Goal: Information Seeking & Learning: Find specific page/section

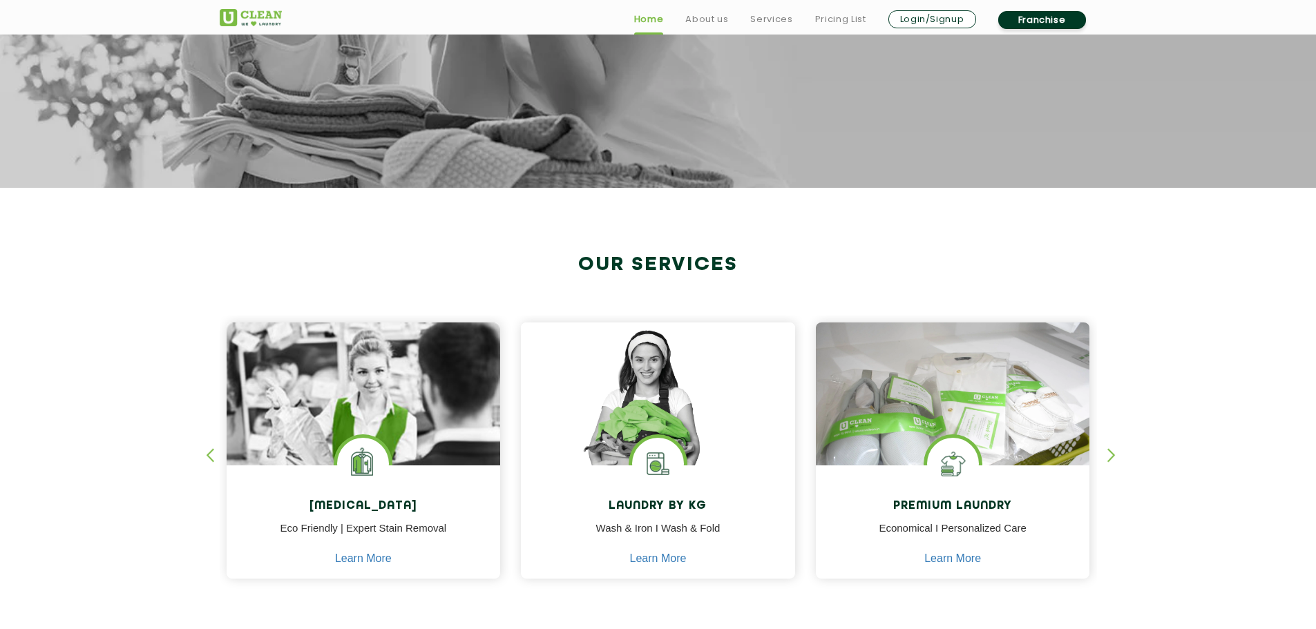
scroll to position [553, 0]
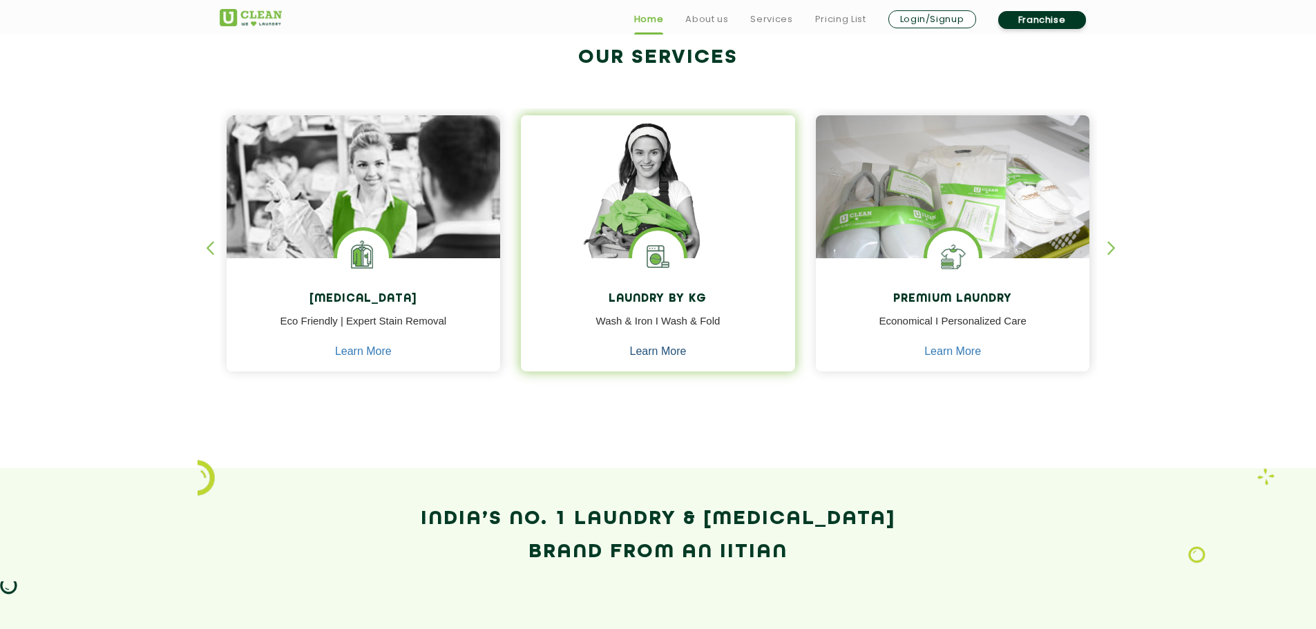
click at [654, 350] on link "Learn More" at bounding box center [658, 351] width 57 height 12
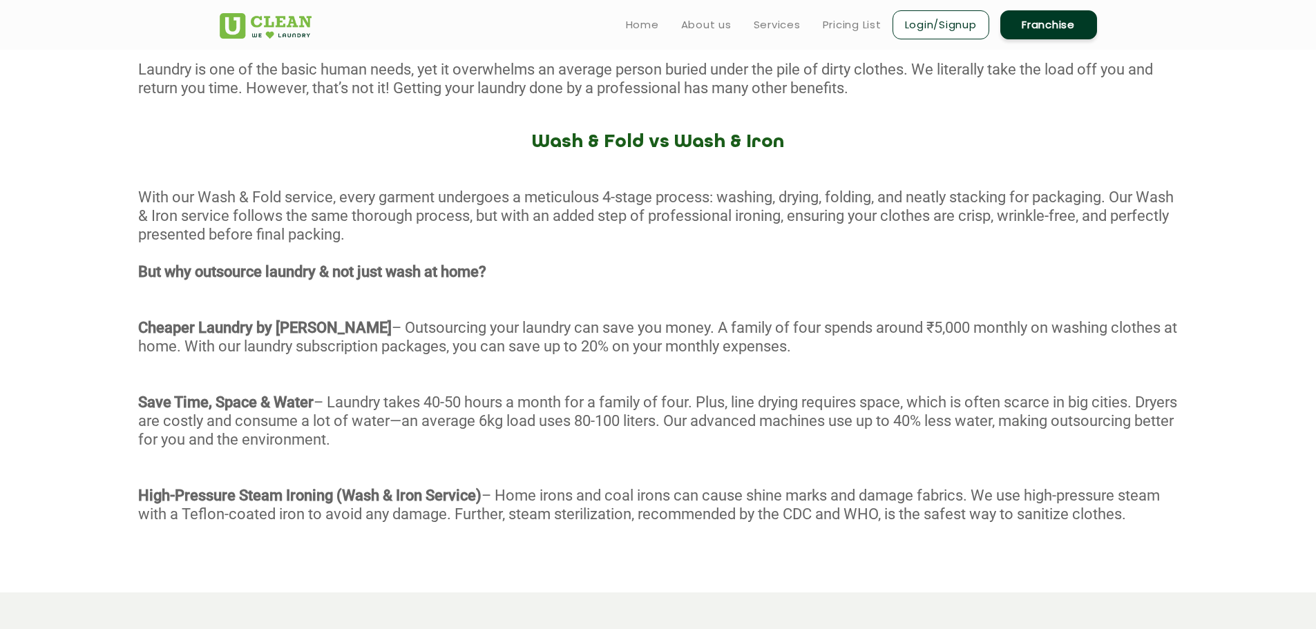
scroll to position [553, 0]
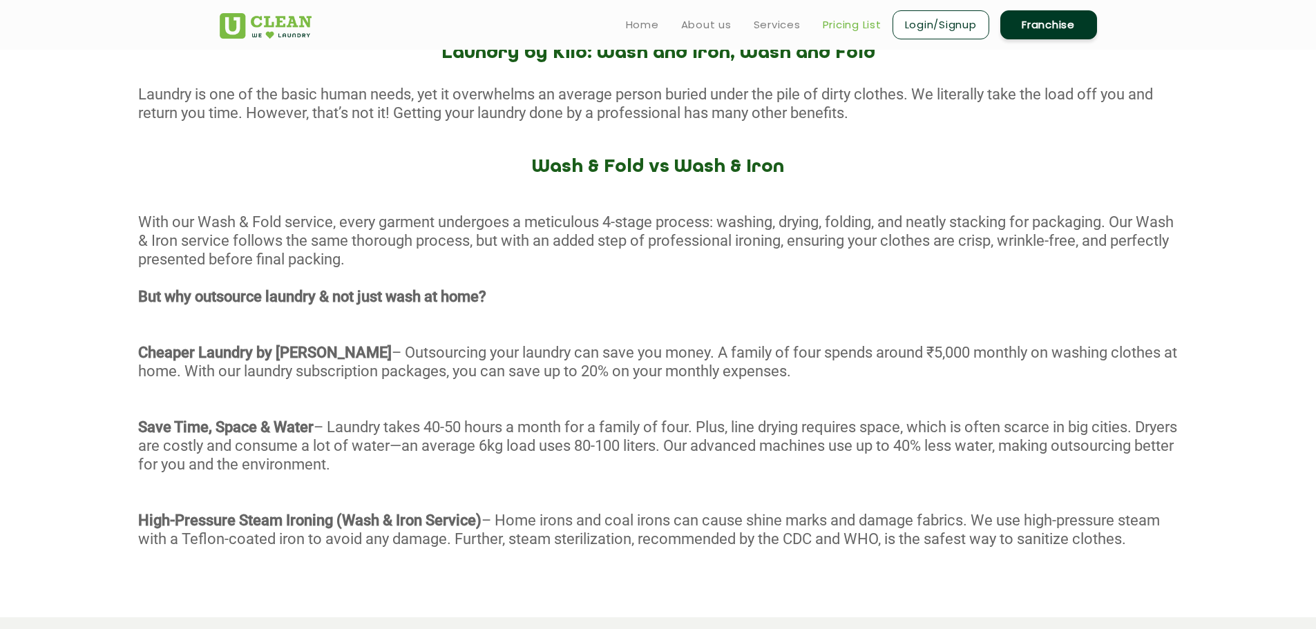
click at [848, 17] on link "Pricing List" at bounding box center [852, 25] width 59 height 17
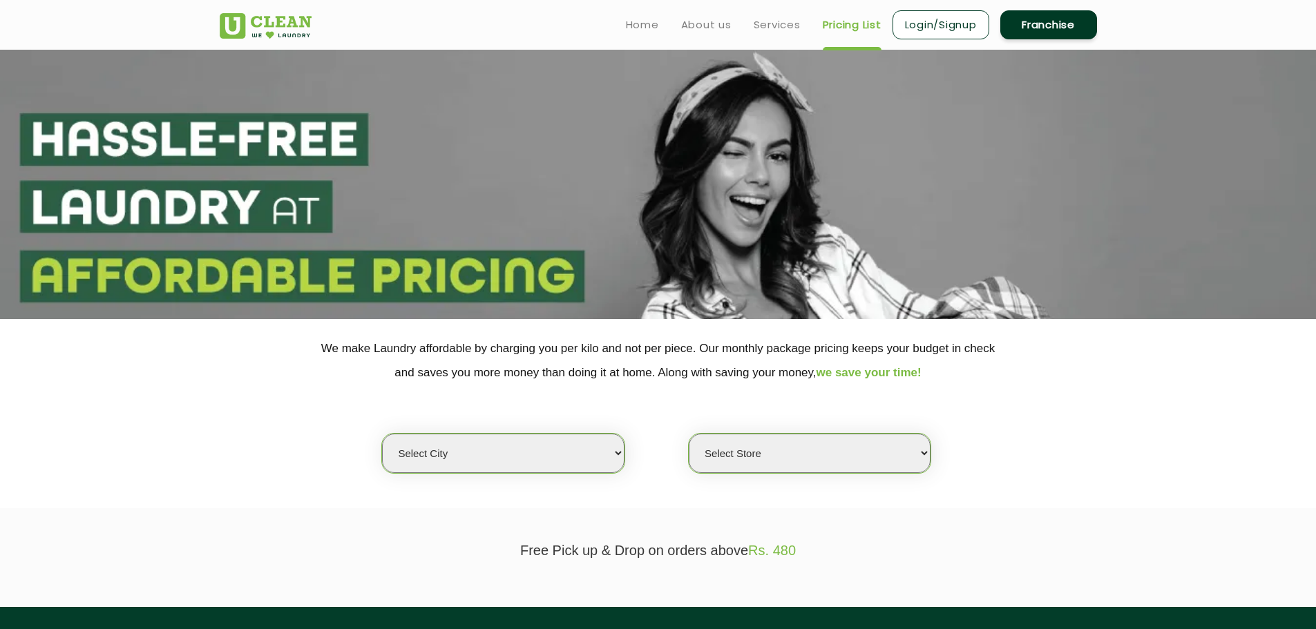
click at [586, 455] on select "Select city [GEOGRAPHIC_DATA] [GEOGRAPHIC_DATA] [GEOGRAPHIC_DATA] [GEOGRAPHIC_D…" at bounding box center [503, 453] width 242 height 39
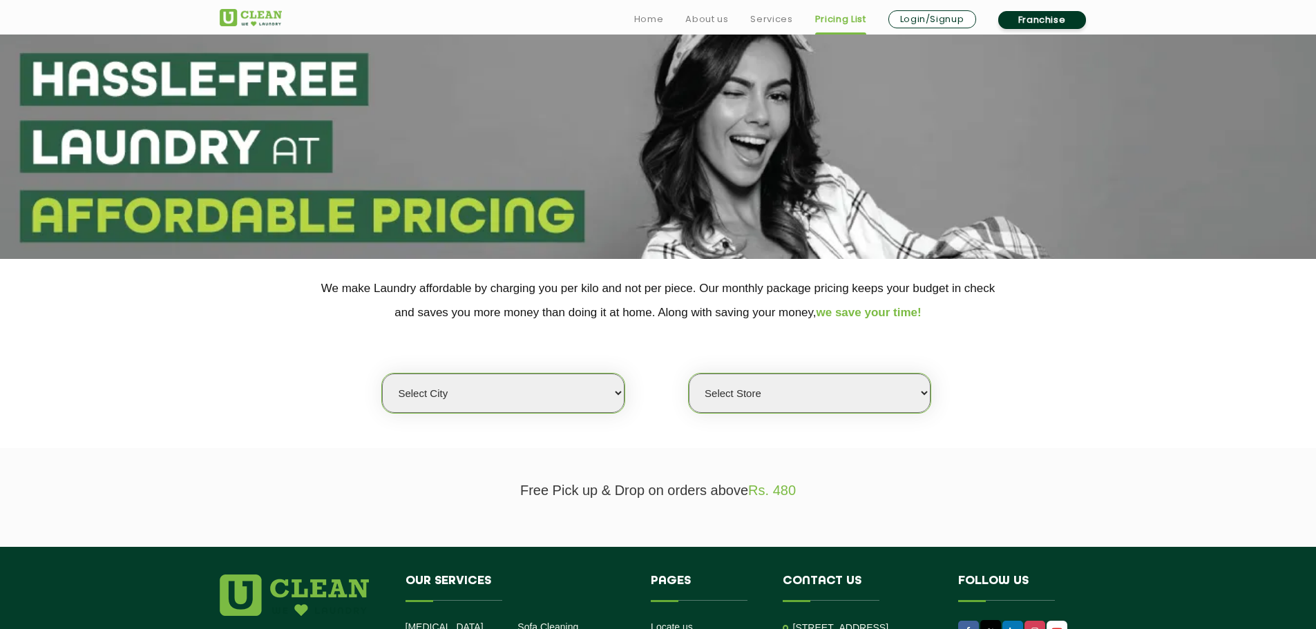
scroll to position [138, 0]
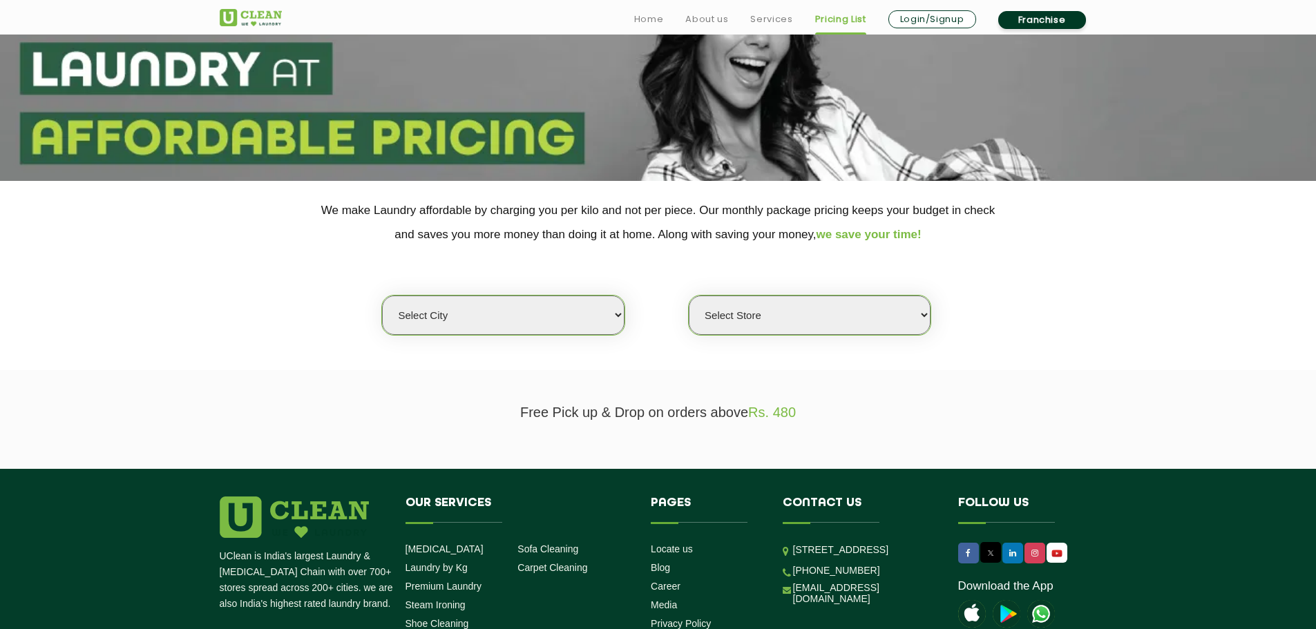
click at [513, 330] on select "Select city [GEOGRAPHIC_DATA] [GEOGRAPHIC_DATA] [GEOGRAPHIC_DATA] [GEOGRAPHIC_D…" at bounding box center [503, 315] width 242 height 39
select select "67"
click at [382, 296] on select "Select city [GEOGRAPHIC_DATA] [GEOGRAPHIC_DATA] [GEOGRAPHIC_DATA] [GEOGRAPHIC_D…" at bounding box center [503, 315] width 242 height 39
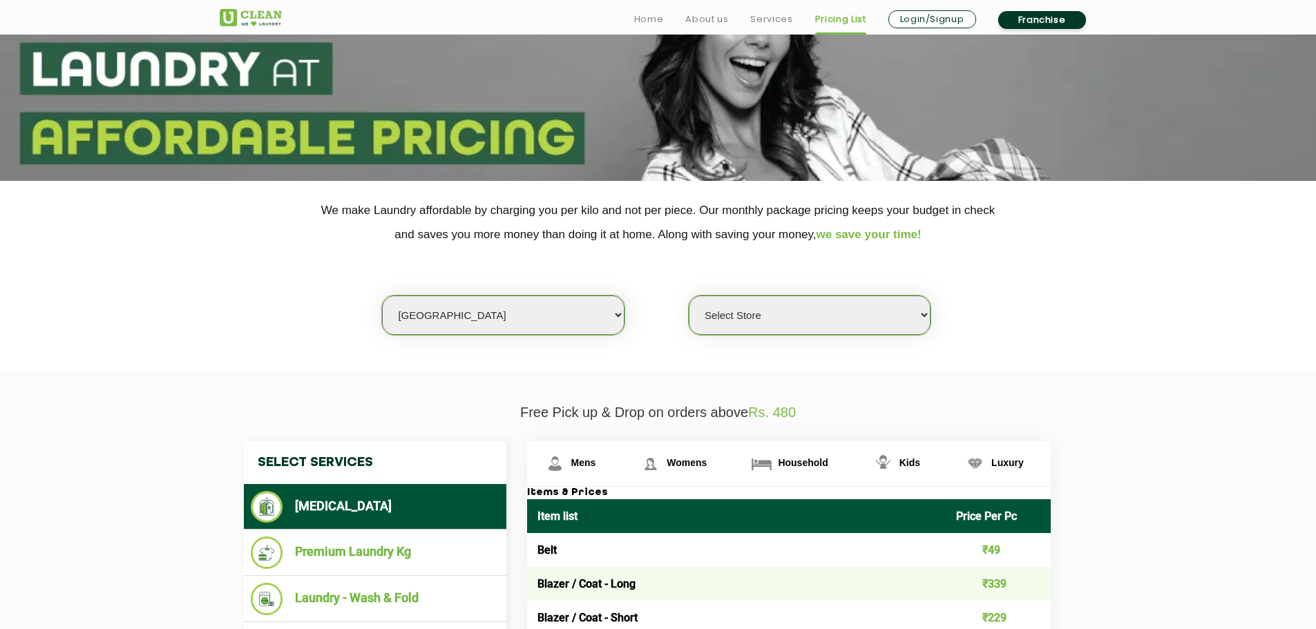
scroll to position [276, 0]
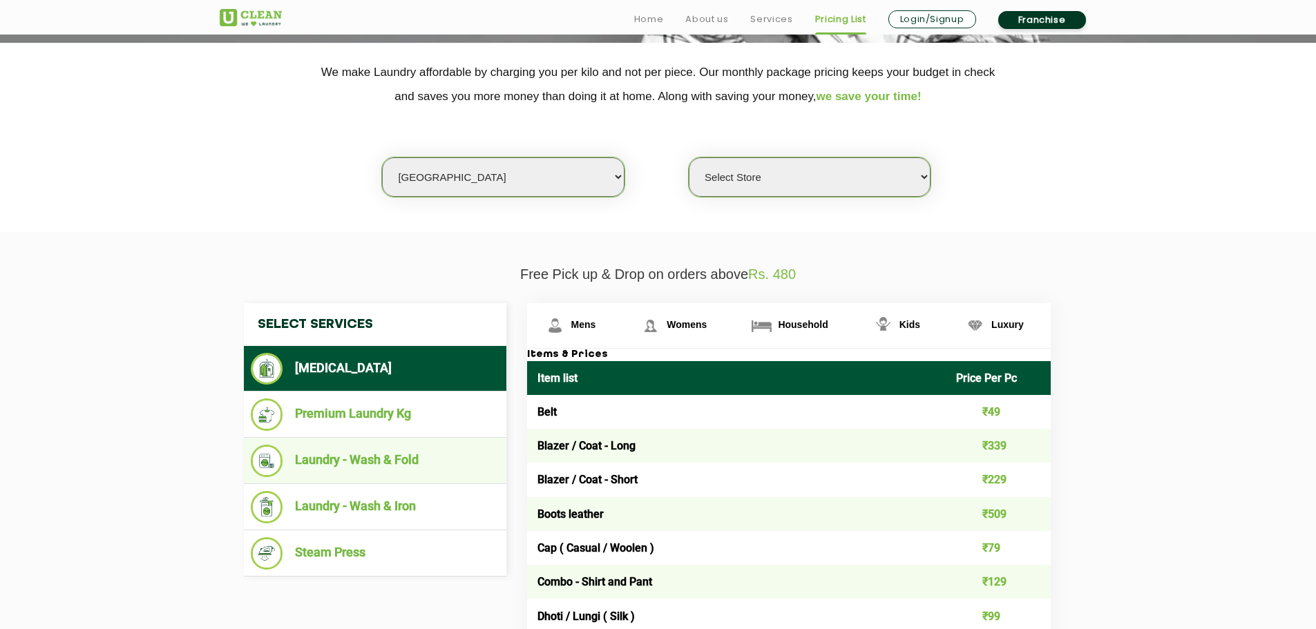
click at [379, 467] on li "Laundry - Wash & Fold" at bounding box center [375, 461] width 249 height 32
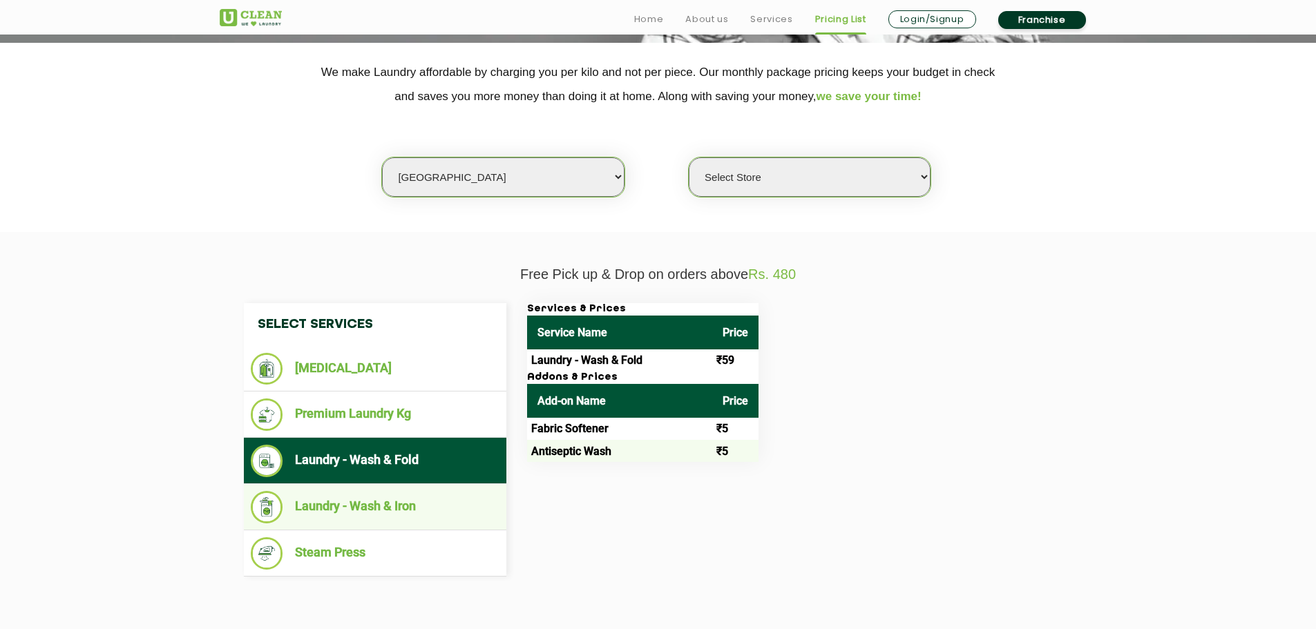
click at [406, 509] on li "Laundry - Wash & Iron" at bounding box center [375, 507] width 249 height 32
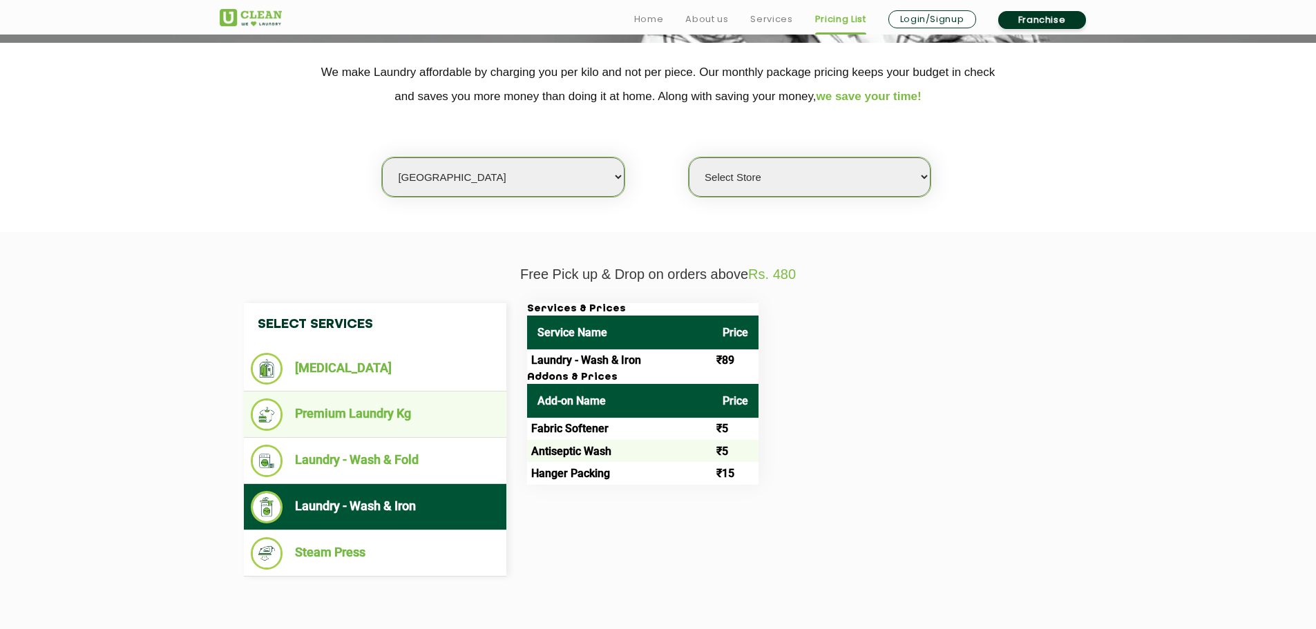
click at [339, 425] on li "Premium Laundry Kg" at bounding box center [375, 415] width 249 height 32
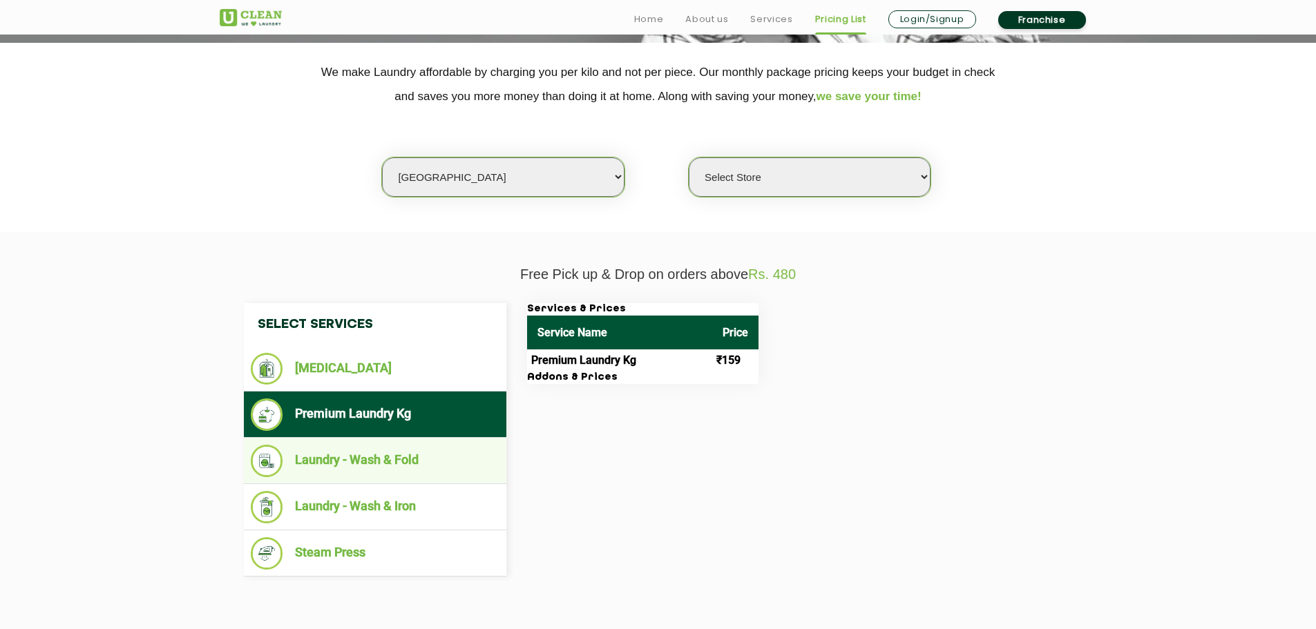
click at [341, 457] on li "Laundry - Wash & Fold" at bounding box center [375, 461] width 249 height 32
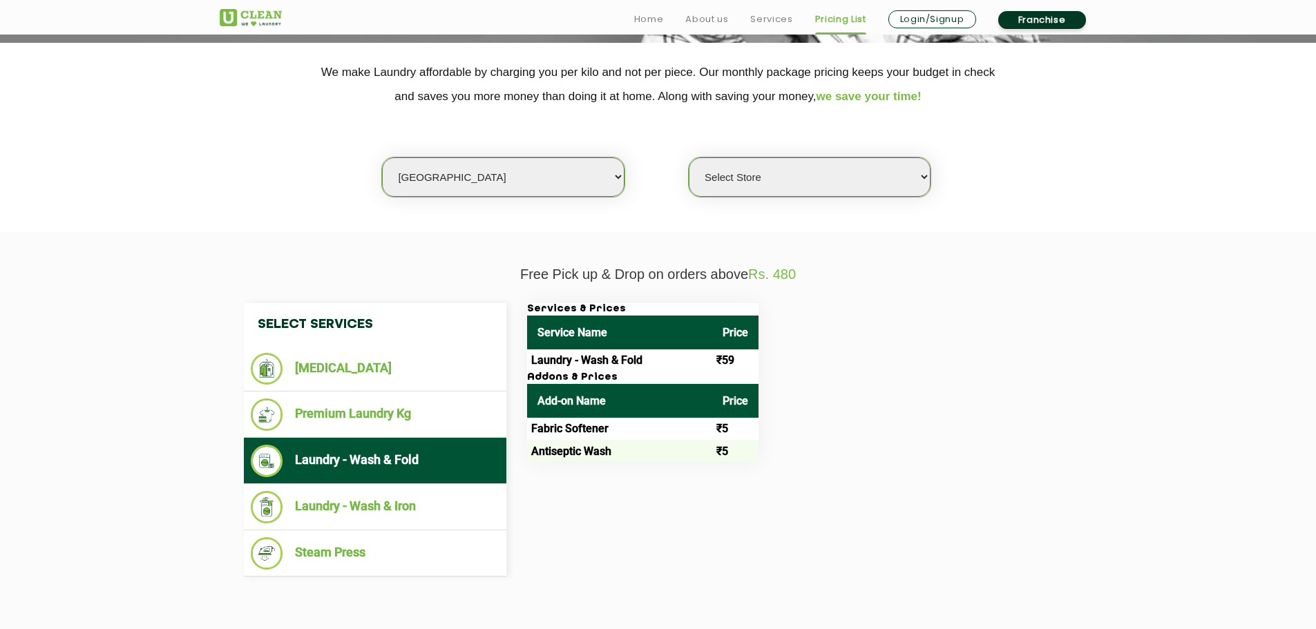
click at [751, 177] on select "Select Store [GEOGRAPHIC_DATA] [GEOGRAPHIC_DATA] [GEOGRAPHIC_DATA] [GEOGRAPHIC_…" at bounding box center [810, 177] width 242 height 39
select select "481"
click at [689, 158] on select "Select Store [GEOGRAPHIC_DATA] [GEOGRAPHIC_DATA] [GEOGRAPHIC_DATA] [GEOGRAPHIC_…" at bounding box center [810, 177] width 242 height 39
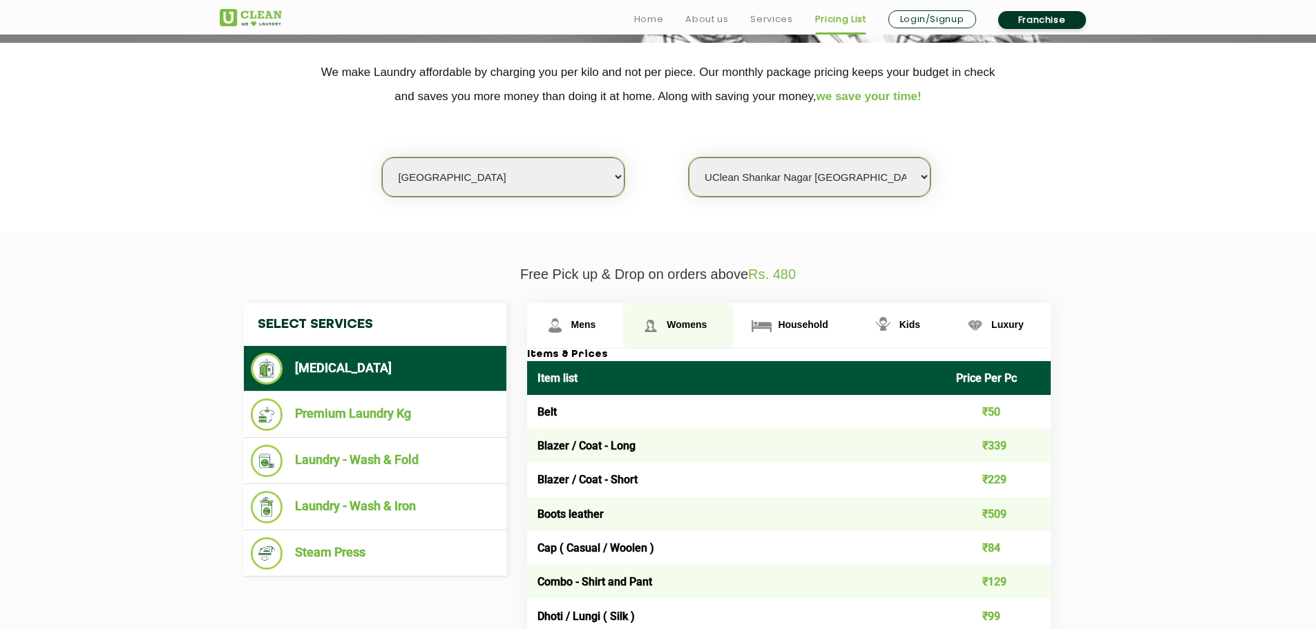
click at [684, 328] on span "Womens" at bounding box center [687, 324] width 40 height 11
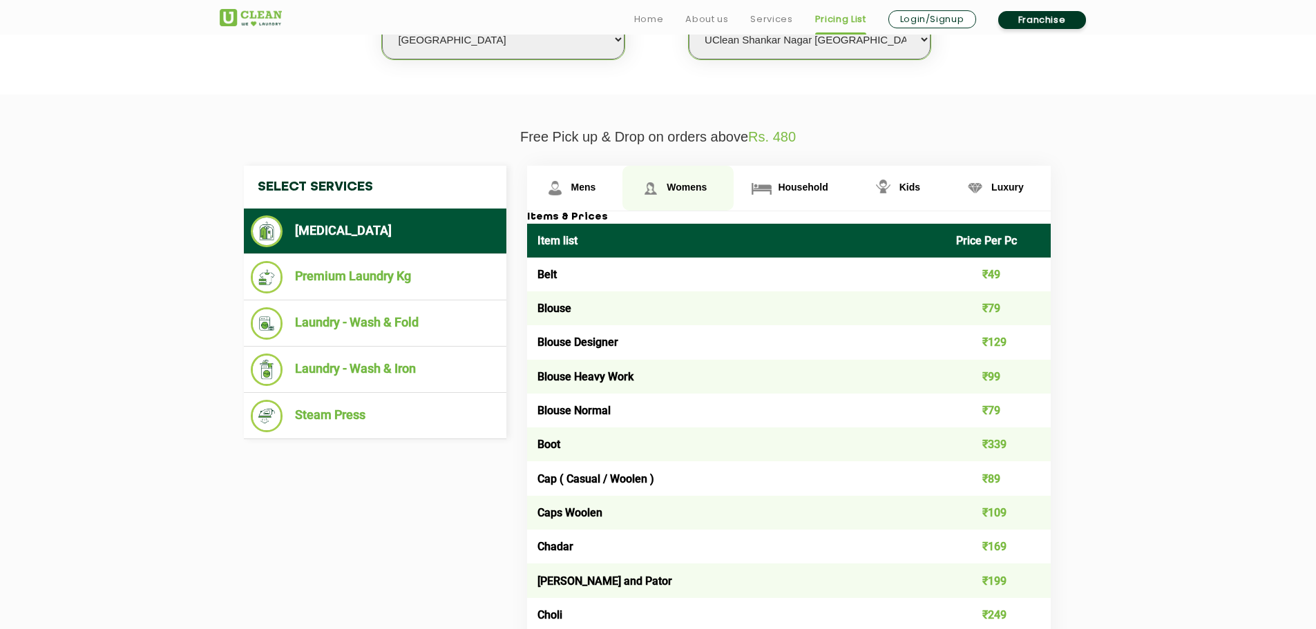
scroll to position [415, 0]
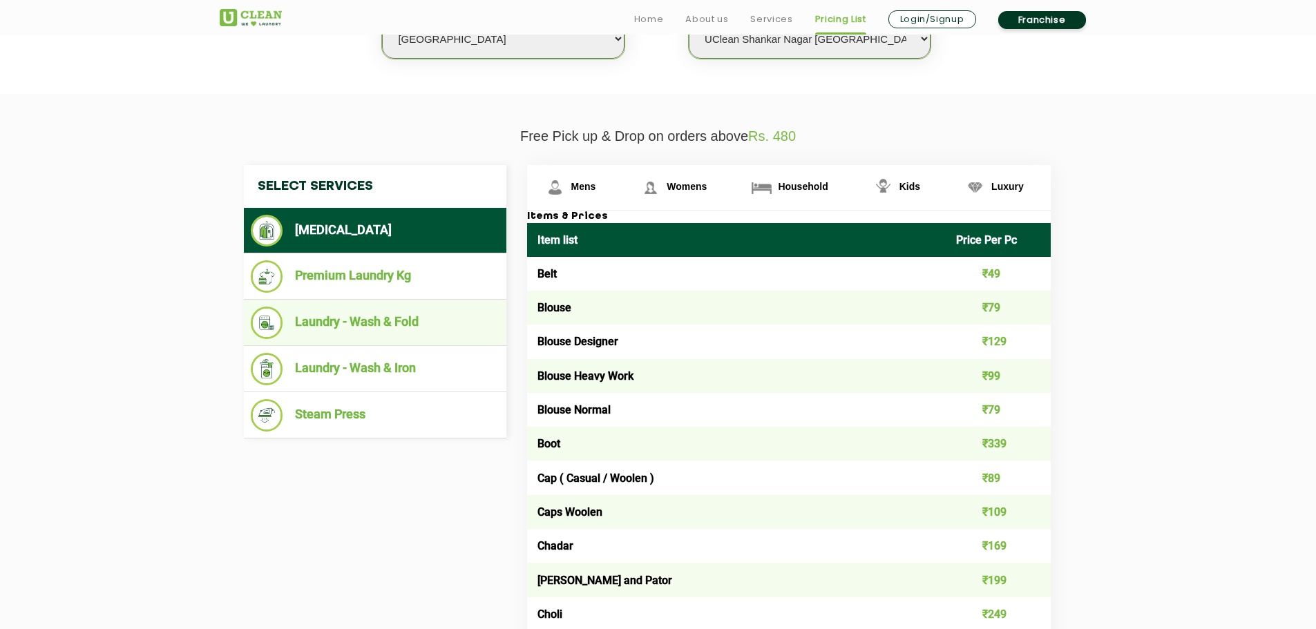
click at [330, 330] on li "Laundry - Wash & Fold" at bounding box center [375, 323] width 249 height 32
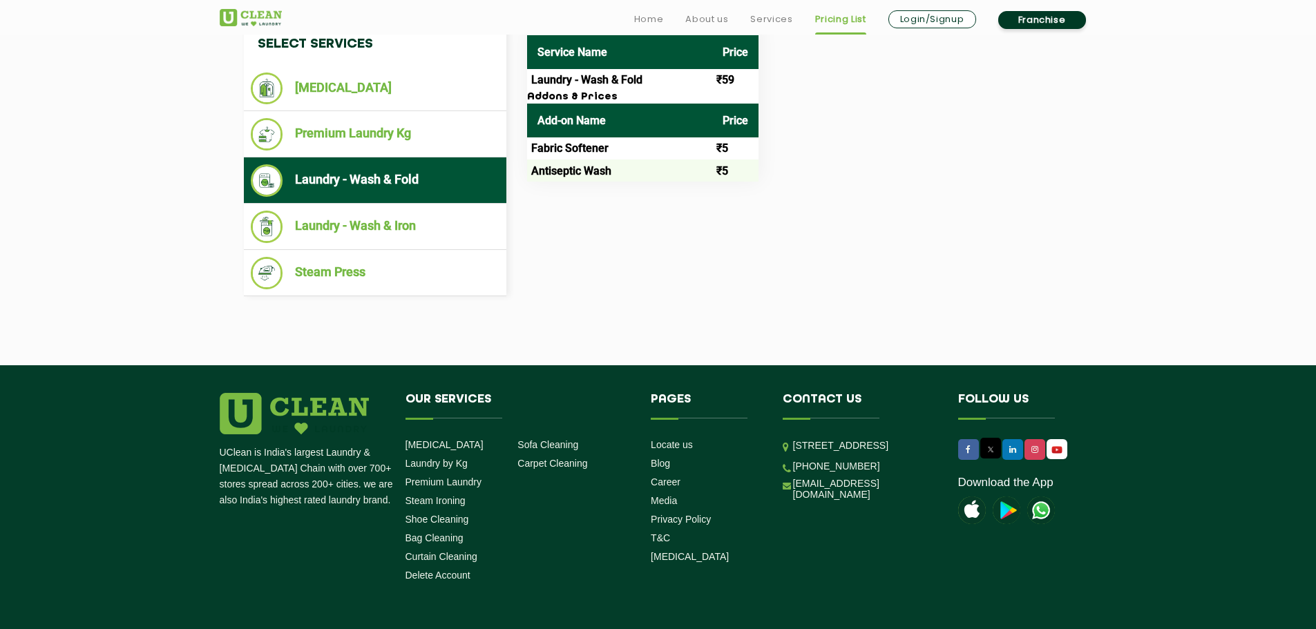
scroll to position [623, 0]
